Goal: Task Accomplishment & Management: Complete application form

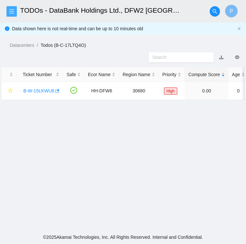
click at [11, 9] on icon "menu" at bounding box center [11, 11] width 5 height 5
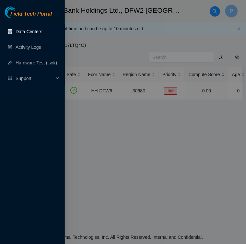
click at [21, 34] on link "Data Centers" at bounding box center [29, 31] width 27 height 5
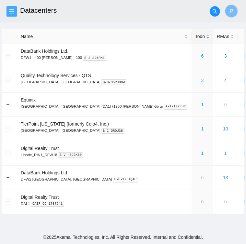
click at [12, 9] on icon "menu" at bounding box center [11, 11] width 5 height 5
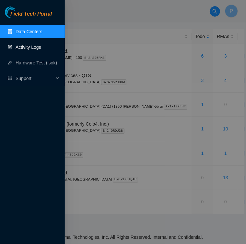
click at [26, 48] on link "Activity Logs" at bounding box center [29, 46] width 26 height 5
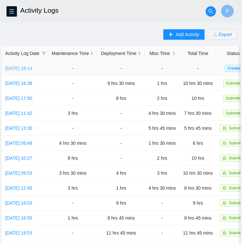
click at [26, 67] on link "Thu, 04 Sep 2025 18:14" at bounding box center [18, 68] width 27 height 5
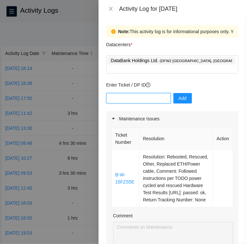
click at [136, 93] on input "text" at bounding box center [139, 98] width 65 height 10
paste input "DP77376"
type input "DP77376"
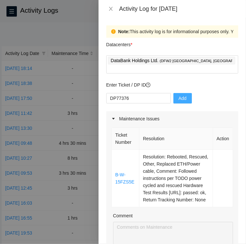
click at [181, 94] on span "Add" at bounding box center [183, 97] width 8 height 7
click at [138, 93] on input "text" at bounding box center [139, 98] width 65 height 10
paste input "DP80405"
type input "DP80405"
click at [181, 94] on span "Add" at bounding box center [183, 97] width 8 height 7
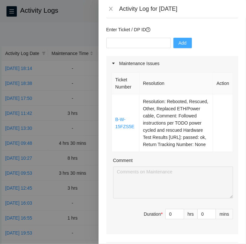
scroll to position [56, 0]
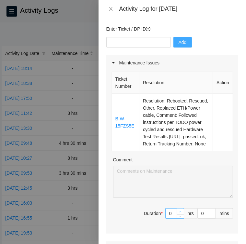
click at [180, 211] on icon "up" at bounding box center [181, 211] width 2 height 2
type input "1"
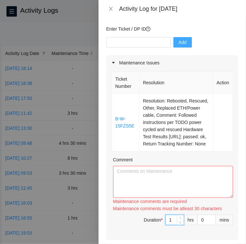
type input "2"
click at [180, 217] on icon "up" at bounding box center [181, 218] width 2 height 2
type input "3"
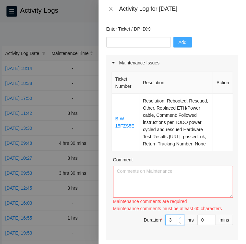
click at [180, 217] on icon "up" at bounding box center [181, 218] width 2 height 2
type input "2"
click at [180, 221] on icon "down" at bounding box center [181, 221] width 2 height 1
click at [123, 173] on textarea "Comment" at bounding box center [173, 182] width 120 height 32
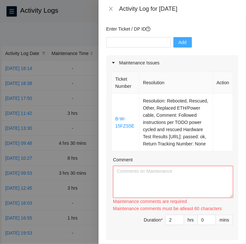
paste textarea "Ticket B-W-15FZS5E • Located Rack LB03 Machine 04 and verified SN CT-4191209-00…"
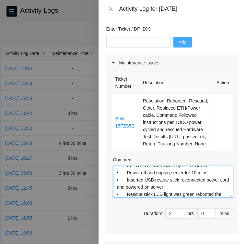
scroll to position [0, 0]
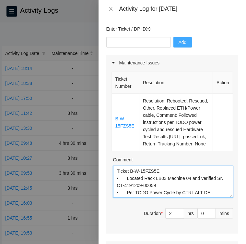
click at [116, 168] on textarea "Ticket B-W-15FZS5E • Located Rack LB03 Machine 04 and verified SN CT-4191209-00…" at bounding box center [173, 182] width 120 height 32
click at [118, 169] on textarea "Ticket B-W-15FZS5E • Located Rack LB03 Machine 04 and verified SN CT-4191209-00…" at bounding box center [173, 182] width 120 height 32
click at [117, 177] on textarea "Ticket B-W-15FZS5E • Located Rack LB03 Machine 04 and verified SN CT-4191209-00…" at bounding box center [173, 182] width 120 height 32
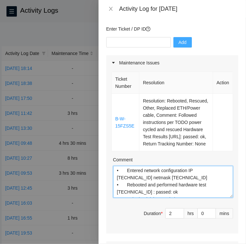
scroll to position [79, 0]
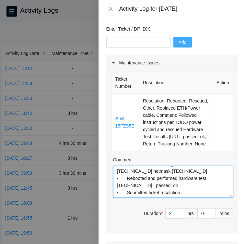
click at [188, 187] on textarea "Ticket B-W-15FZS5E • Located Rack LB03 Machine 04 and verified SN CT-4191209-00…" at bounding box center [173, 182] width 120 height 32
paste textarea "Ticket B-W-15LKWU8 • Located Rack KJ08 machine 14 verified SN CT-4191230-00176 …"
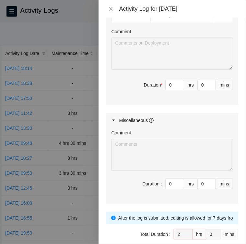
scroll to position [361, 0]
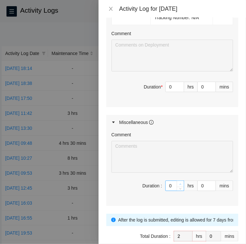
type textarea "Ticket B-W-15FZS5E • Located Rack LB03 Machine 04 and verified SN CT-4191209-00…"
type input "1"
type input "3"
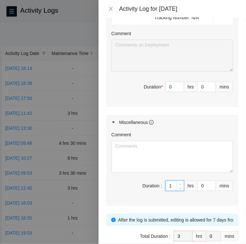
click at [180, 185] on icon "up" at bounding box center [181, 184] width 2 height 2
type input "2"
type input "4"
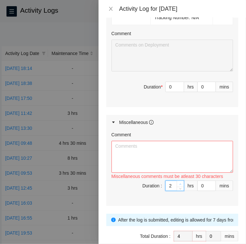
click at [180, 185] on icon "up" at bounding box center [181, 184] width 2 height 2
type input "3"
type input "5"
click at [180, 185] on icon "up" at bounding box center [181, 184] width 2 height 2
type input "4"
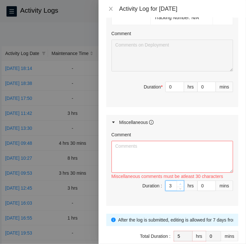
type input "6"
type input "5"
type input "7"
click at [180, 185] on icon "up" at bounding box center [181, 184] width 2 height 2
type input "6"
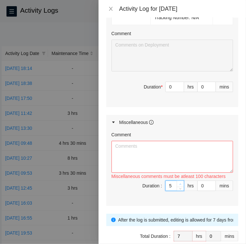
type input "8"
click at [180, 185] on icon "up" at bounding box center [181, 184] width 2 height 2
type input "7"
type input "9"
click at [180, 185] on icon "up" at bounding box center [181, 184] width 2 height 2
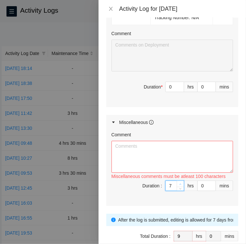
type input "8"
type input "10"
click at [180, 185] on icon "up" at bounding box center [181, 184] width 2 height 2
type input "1"
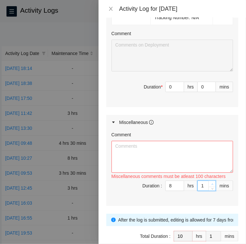
click at [212, 185] on icon "up" at bounding box center [213, 184] width 2 height 2
type input "2"
click at [212, 185] on icon "up" at bounding box center [213, 184] width 2 height 2
type input "3"
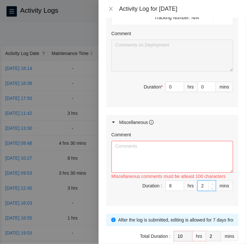
type input "3"
click at [212, 185] on icon "up" at bounding box center [213, 184] width 2 height 2
type input "4"
click at [212, 185] on icon "up" at bounding box center [213, 184] width 2 height 2
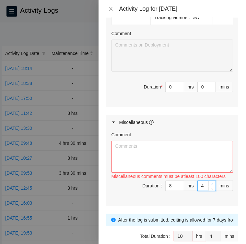
click at [212, 185] on icon "up" at bounding box center [213, 184] width 2 height 2
type input "5"
type input "6"
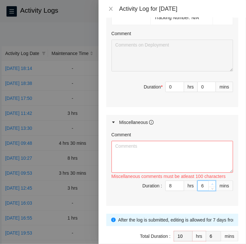
click at [212, 185] on icon "up" at bounding box center [213, 184] width 2 height 2
type input "7"
click at [212, 185] on icon "up" at bounding box center [213, 184] width 2 height 2
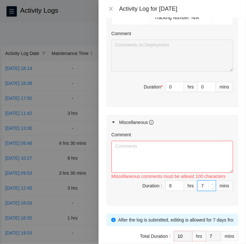
type input "8"
click at [212, 185] on icon "up" at bounding box center [213, 184] width 2 height 2
type input "9"
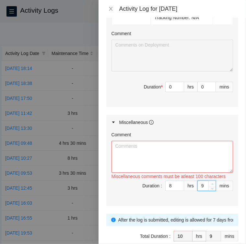
click at [212, 185] on icon "up" at bounding box center [213, 184] width 2 height 2
type input "10"
type input "11"
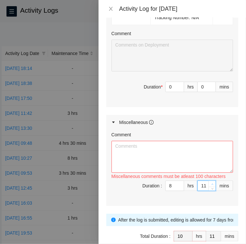
click at [212, 185] on icon "up" at bounding box center [213, 184] width 2 height 2
type input "12"
click at [212, 185] on icon "up" at bounding box center [213, 184] width 2 height 2
type input "13"
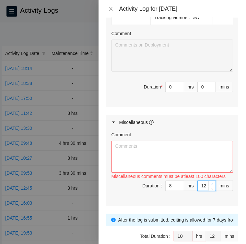
type input "13"
click at [212, 185] on icon "up" at bounding box center [213, 184] width 2 height 2
type input "14"
click at [212, 185] on icon "up" at bounding box center [213, 184] width 2 height 2
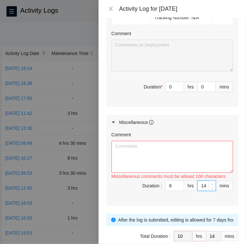
type input "15"
click at [212, 185] on icon "up" at bounding box center [213, 184] width 2 height 2
type input "16"
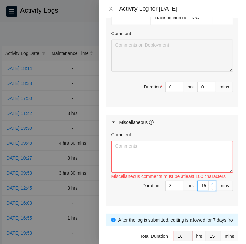
type input "16"
click at [212, 185] on icon "up" at bounding box center [213, 184] width 2 height 2
type input "17"
click at [212, 185] on icon "up" at bounding box center [213, 184] width 2 height 2
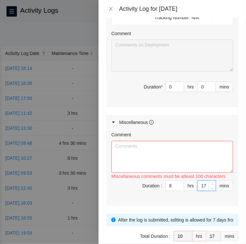
type input "18"
type input "19"
click at [212, 185] on icon "up" at bounding box center [213, 184] width 2 height 2
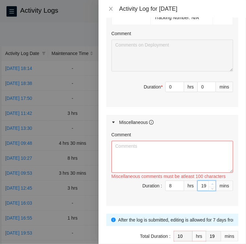
click at [212, 185] on icon "up" at bounding box center [213, 184] width 2 height 2
type input "20"
type input "21"
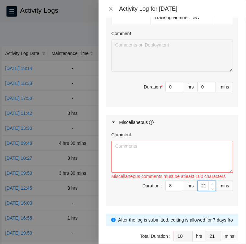
click at [212, 185] on icon "up" at bounding box center [213, 184] width 2 height 2
type input "22"
click at [212, 185] on icon "up" at bounding box center [213, 184] width 2 height 2
type input "23"
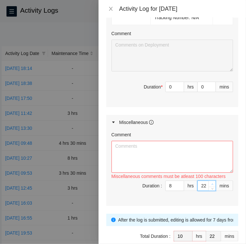
type input "23"
click at [212, 185] on icon "up" at bounding box center [213, 184] width 2 height 2
type input "24"
click at [212, 185] on icon "up" at bounding box center [213, 184] width 2 height 2
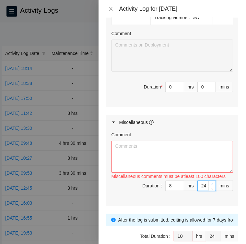
type input "25"
click at [212, 185] on icon "up" at bounding box center [213, 184] width 2 height 2
type input "26"
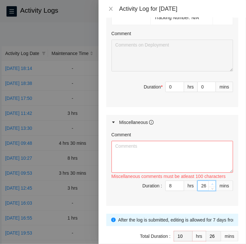
click at [212, 185] on icon "up" at bounding box center [213, 184] width 2 height 2
type input "27"
type input "28"
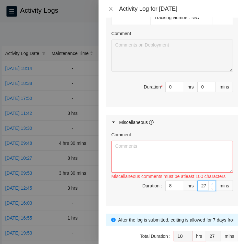
type input "28"
click at [212, 185] on icon "up" at bounding box center [213, 184] width 2 height 2
type input "29"
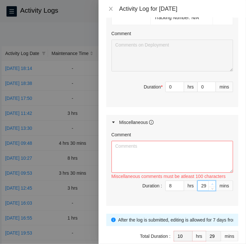
click at [212, 185] on icon "up" at bounding box center [213, 184] width 2 height 2
type input "30"
click at [190, 157] on textarea "Comment" at bounding box center [173, 157] width 122 height 32
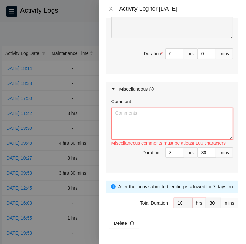
scroll to position [398, 0]
click at [149, 115] on textarea "Comment" at bounding box center [173, 123] width 122 height 32
paste textarea "DP77376 08:30-11:30 • I was informed by Robert via Webex that Leaf12a port 2 wa…"
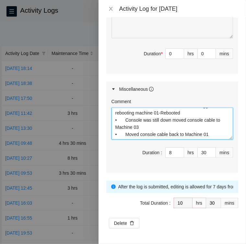
scroll to position [0, 0]
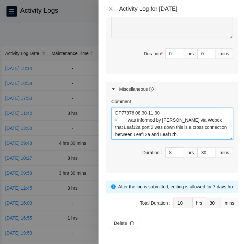
click at [157, 112] on textarea "DP77376 08:30-11:30 • I was informed by Robert via Webex that Leaf12a port 2 wa…" at bounding box center [173, 123] width 122 height 32
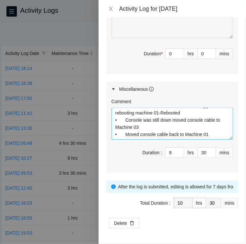
scroll to position [398, 0]
click at [210, 129] on textarea "DP77376 • I was informed by Robert via Webex that Leaf12a port 2 was down this …" at bounding box center [173, 123] width 122 height 32
paste textarea "DP80405 • Cleaned up the cables enough to put leaf router in Rack KF11 • Instal…"
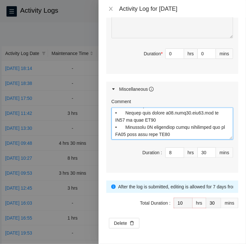
scroll to position [336, 0]
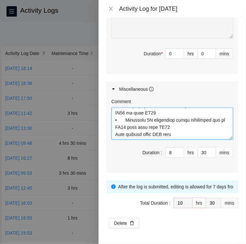
type textarea "DP77376 • I was informed by Robert via Webex that Leaf12a port 2 was down this …"
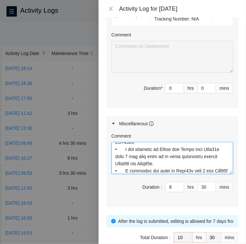
scroll to position [0, 0]
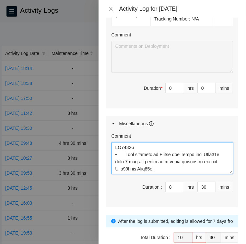
drag, startPoint x: 181, startPoint y: 170, endPoint x: 110, endPoint y: 145, distance: 75.6
click at [110, 145] on div "Comment Duration : 8 hrs 30 mins" at bounding box center [173, 169] width 132 height 76
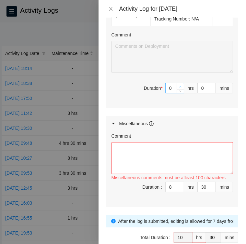
type input "1"
type input "11"
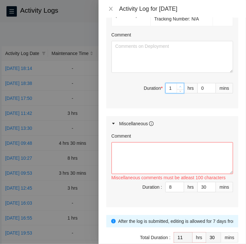
click at [180, 88] on icon "up" at bounding box center [181, 86] width 2 height 2
type input "3"
type input "13"
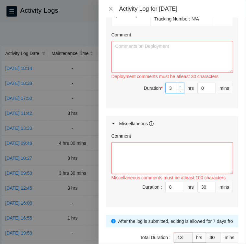
click at [180, 88] on icon "up" at bounding box center [181, 86] width 2 height 2
type input "4"
type input "14"
click at [180, 88] on icon "up" at bounding box center [181, 86] width 2 height 2
type input "5"
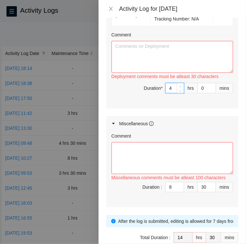
type input "15"
click at [180, 88] on icon "up" at bounding box center [181, 86] width 2 height 2
type input "6"
type input "16"
click at [180, 88] on icon "up" at bounding box center [181, 86] width 2 height 2
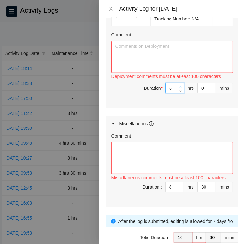
type input "7"
type input "17"
click at [180, 88] on icon "up" at bounding box center [181, 86] width 2 height 2
type input "8"
type input "18"
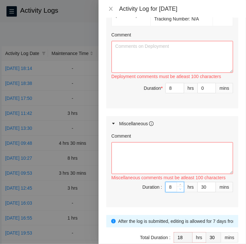
type input "7"
type input "17"
click at [180, 190] on icon "down" at bounding box center [181, 188] width 2 height 1
type input "6"
type input "16"
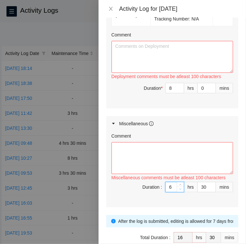
click at [180, 190] on icon "down" at bounding box center [181, 188] width 2 height 1
type input "5"
type input "15"
type input "4"
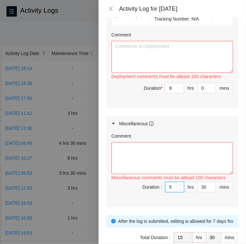
type input "14"
click at [180, 190] on icon "down" at bounding box center [181, 188] width 2 height 1
type input "3"
type input "13"
click at [180, 190] on icon "down" at bounding box center [181, 188] width 2 height 1
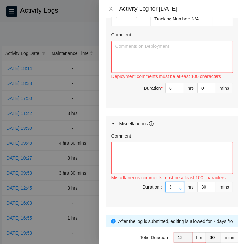
type input "2"
type input "12"
click at [180, 190] on icon "down" at bounding box center [181, 188] width 2 height 1
type input "1"
type input "11"
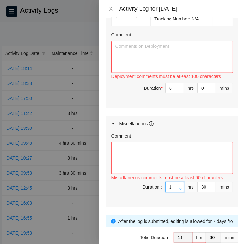
click at [180, 190] on icon "down" at bounding box center [181, 188] width 2 height 1
type input "0"
type input "10"
click at [180, 190] on icon "down" at bounding box center [181, 188] width 2 height 1
click at [198, 93] on input "0" at bounding box center [207, 88] width 18 height 10
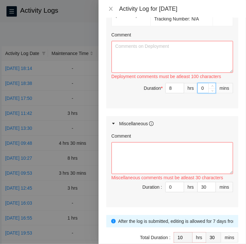
type input "30"
type input "11"
type input "0"
type input "30"
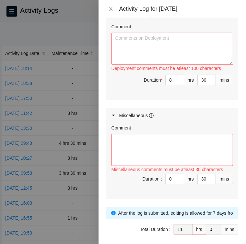
scroll to position [367, 0]
click at [136, 47] on textarea "Comment" at bounding box center [173, 49] width 122 height 32
paste textarea "DP77376 • I was informed by Robert via Webex that Leaf12a port 2 was down this …"
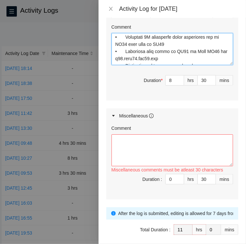
scroll to position [329, 0]
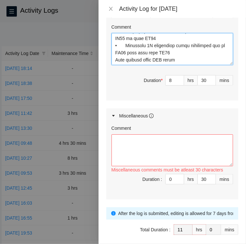
type textarea "DP77376 • I was informed by Robert via Webex that Leaf12a port 2 was down this …"
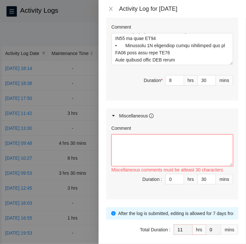
click at [184, 152] on textarea "Comment" at bounding box center [173, 150] width 122 height 32
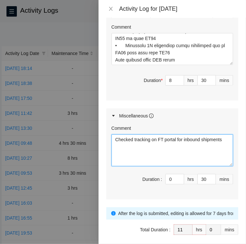
click at [223, 144] on textarea "Checked tracking on FT portal for inbound shipments" at bounding box center [173, 150] width 122 height 32
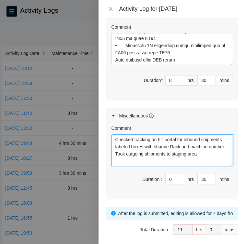
click at [172, 165] on textarea "Checked tracking on FT portal for inbound shipments labeled boxes with sharpie …" at bounding box center [173, 150] width 122 height 32
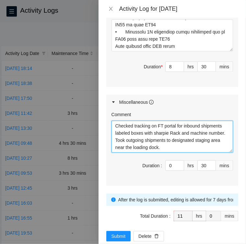
scroll to position [398, 0]
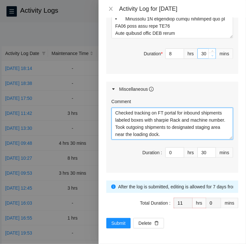
type textarea "Checked tracking on FT portal for inbound shipments labeled boxes with sharpie …"
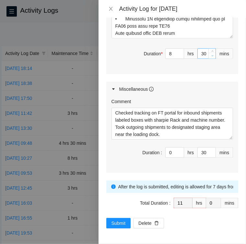
click at [211, 58] on span "down" at bounding box center [213, 56] width 4 height 4
type input "29"
type input "10"
type input "59"
type input "28"
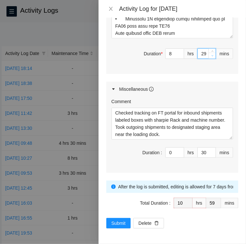
type input "58"
click at [211, 58] on span "down" at bounding box center [213, 56] width 4 height 4
type input "27"
type input "57"
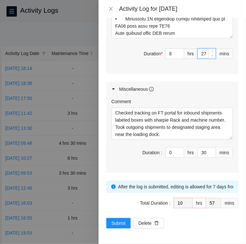
click at [211, 58] on span "down" at bounding box center [213, 56] width 4 height 4
type input "26"
type input "56"
click at [211, 58] on span "down" at bounding box center [213, 56] width 4 height 4
type input "25"
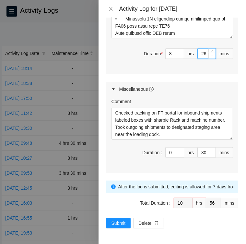
type input "55"
click at [211, 58] on span "down" at bounding box center [213, 56] width 4 height 4
type input "24"
type input "54"
click at [211, 58] on span "down" at bounding box center [213, 56] width 4 height 4
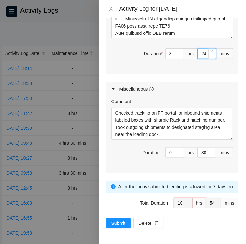
type input "23"
type input "53"
type input "22"
type input "52"
click at [211, 58] on span "down" at bounding box center [213, 56] width 4 height 4
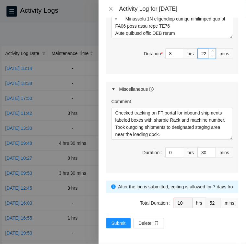
click at [211, 58] on span "down" at bounding box center [213, 56] width 4 height 4
type input "21"
type input "51"
click at [211, 58] on span "down" at bounding box center [213, 56] width 4 height 4
type input "20"
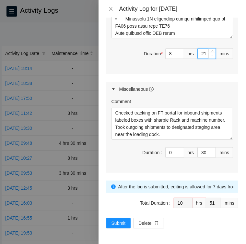
type input "50"
click at [211, 58] on span "down" at bounding box center [213, 56] width 4 height 4
type input "19"
type input "49"
click at [211, 58] on span "down" at bounding box center [213, 56] width 4 height 4
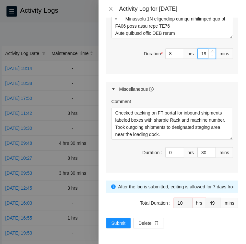
type input "18"
type input "48"
click at [211, 58] on span "down" at bounding box center [213, 56] width 4 height 4
type input "17"
type input "47"
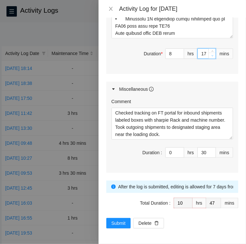
type input "16"
type input "46"
click at [211, 58] on span "down" at bounding box center [213, 56] width 4 height 4
type input "15"
type input "45"
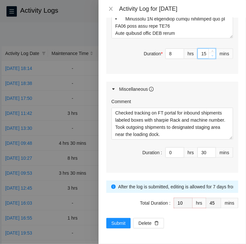
click at [211, 58] on span "down" at bounding box center [213, 56] width 4 height 4
type input "14"
type input "44"
click at [211, 58] on span "down" at bounding box center [213, 56] width 4 height 4
type input "13"
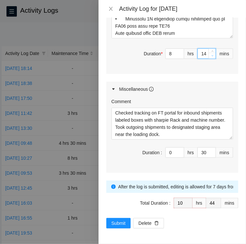
type input "43"
click at [211, 58] on span "down" at bounding box center [213, 56] width 4 height 4
type input "12"
type input "42"
click at [211, 58] on span "down" at bounding box center [213, 56] width 4 height 4
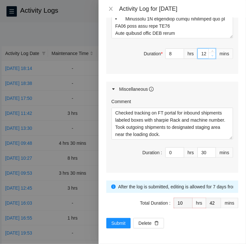
type input "11"
type input "41"
click at [211, 58] on span "down" at bounding box center [213, 56] width 4 height 4
type input "10"
type input "40"
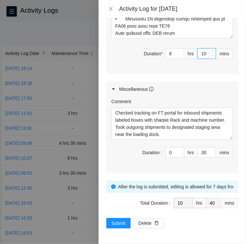
click at [211, 58] on span "down" at bounding box center [213, 56] width 4 height 4
type input "9"
type input "39"
click at [211, 58] on span "down" at bounding box center [213, 56] width 4 height 4
type input "8"
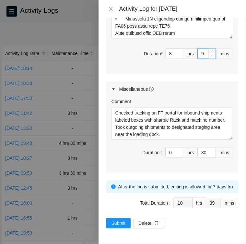
type input "38"
click at [211, 58] on span "down" at bounding box center [213, 56] width 4 height 4
type input "7"
type input "37"
click at [211, 58] on span "down" at bounding box center [213, 56] width 4 height 4
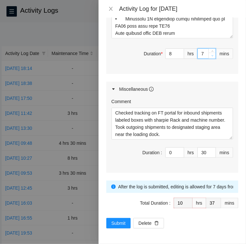
type input "6"
type input "36"
click at [211, 58] on span "down" at bounding box center [213, 56] width 4 height 4
type input "5"
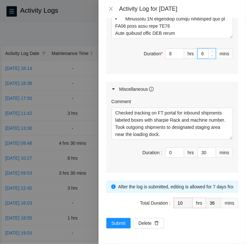
type input "35"
type input "4"
type input "34"
click at [211, 58] on span "down" at bounding box center [213, 56] width 4 height 4
type input "3"
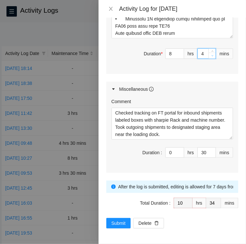
type input "33"
click at [211, 58] on span "down" at bounding box center [213, 56] width 4 height 4
type input "2"
type input "32"
click at [211, 58] on span "down" at bounding box center [213, 56] width 4 height 4
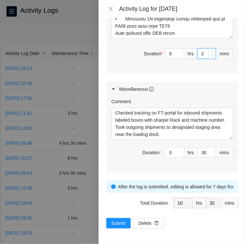
type input "1"
type input "31"
click at [211, 58] on span "down" at bounding box center [213, 56] width 4 height 4
type input "0"
type input "30"
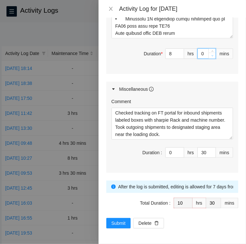
click at [211, 58] on span "down" at bounding box center [213, 56] width 4 height 4
click at [177, 152] on span "Decrease Value" at bounding box center [180, 154] width 7 height 6
type input "1"
type input "11"
click at [179, 150] on span "up" at bounding box center [181, 151] width 4 height 4
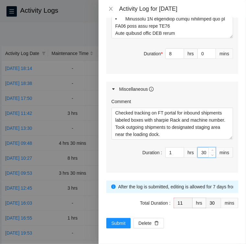
click at [199, 151] on input "30" at bounding box center [207, 152] width 18 height 10
type input "0"
click at [184, 170] on div "Comment Checked tracking on FT portal for inbound shipments labeled boxes with …" at bounding box center [173, 134] width 132 height 76
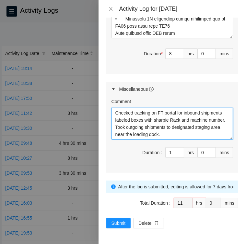
click at [174, 126] on textarea "Checked tracking on FT portal for inbound shipments labeled boxes with sharpie …" at bounding box center [173, 123] width 122 height 32
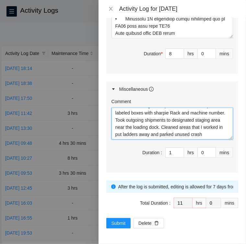
scroll to position [19, 0]
type textarea "Checked tracking on FT portal for inbound shipments labeled boxes with sharpie …"
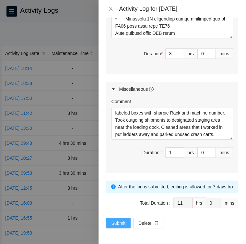
click at [121, 221] on span "Submit" at bounding box center [119, 222] width 14 height 7
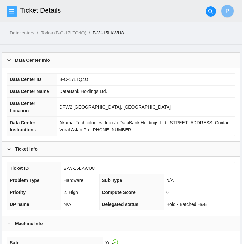
click at [11, 14] on button "button" at bounding box center [11, 11] width 10 height 10
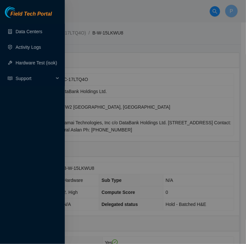
click at [181, 5] on div at bounding box center [123, 122] width 246 height 244
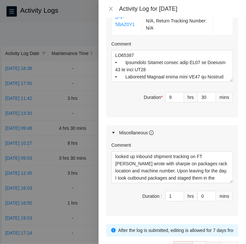
scroll to position [229, 0]
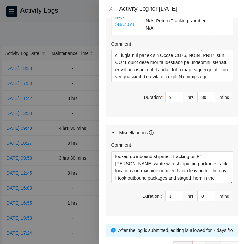
click at [190, 112] on div "Maintenance Issues Ticket Number Resolution Action No data to display Comment D…" at bounding box center [173, 10] width 132 height 412
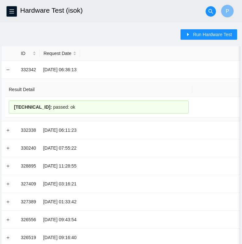
click at [125, 87] on th "Result Detail" at bounding box center [98, 89] width 187 height 15
click at [9, 70] on button "Collapse row" at bounding box center [8, 69] width 5 height 5
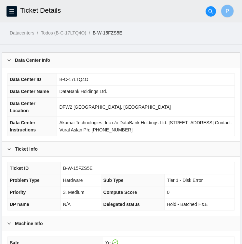
scroll to position [307, 0]
